Goal: Check status: Check status

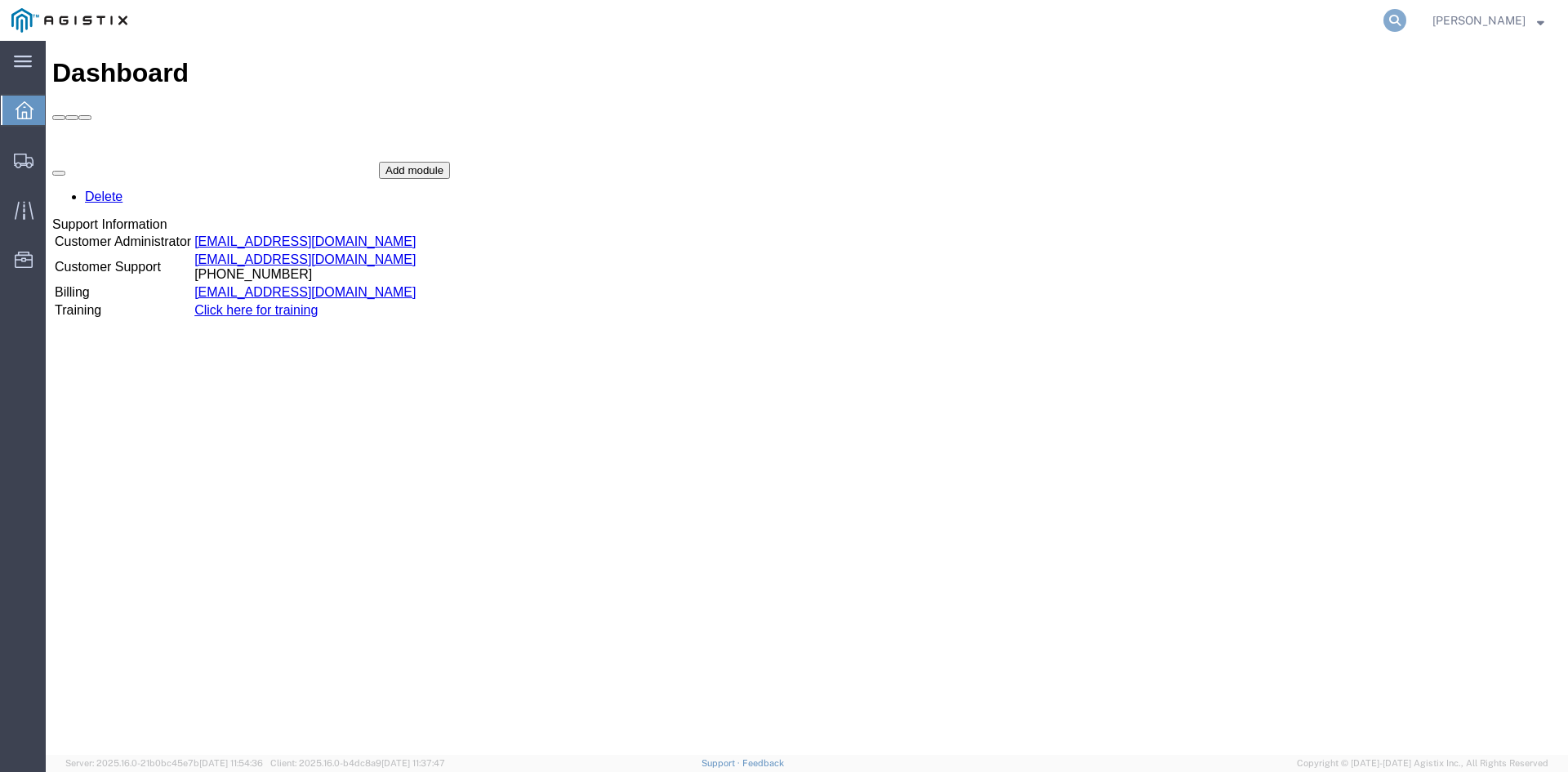
click at [1406, 20] on icon at bounding box center [1395, 20] width 23 height 23
paste input "56431563"
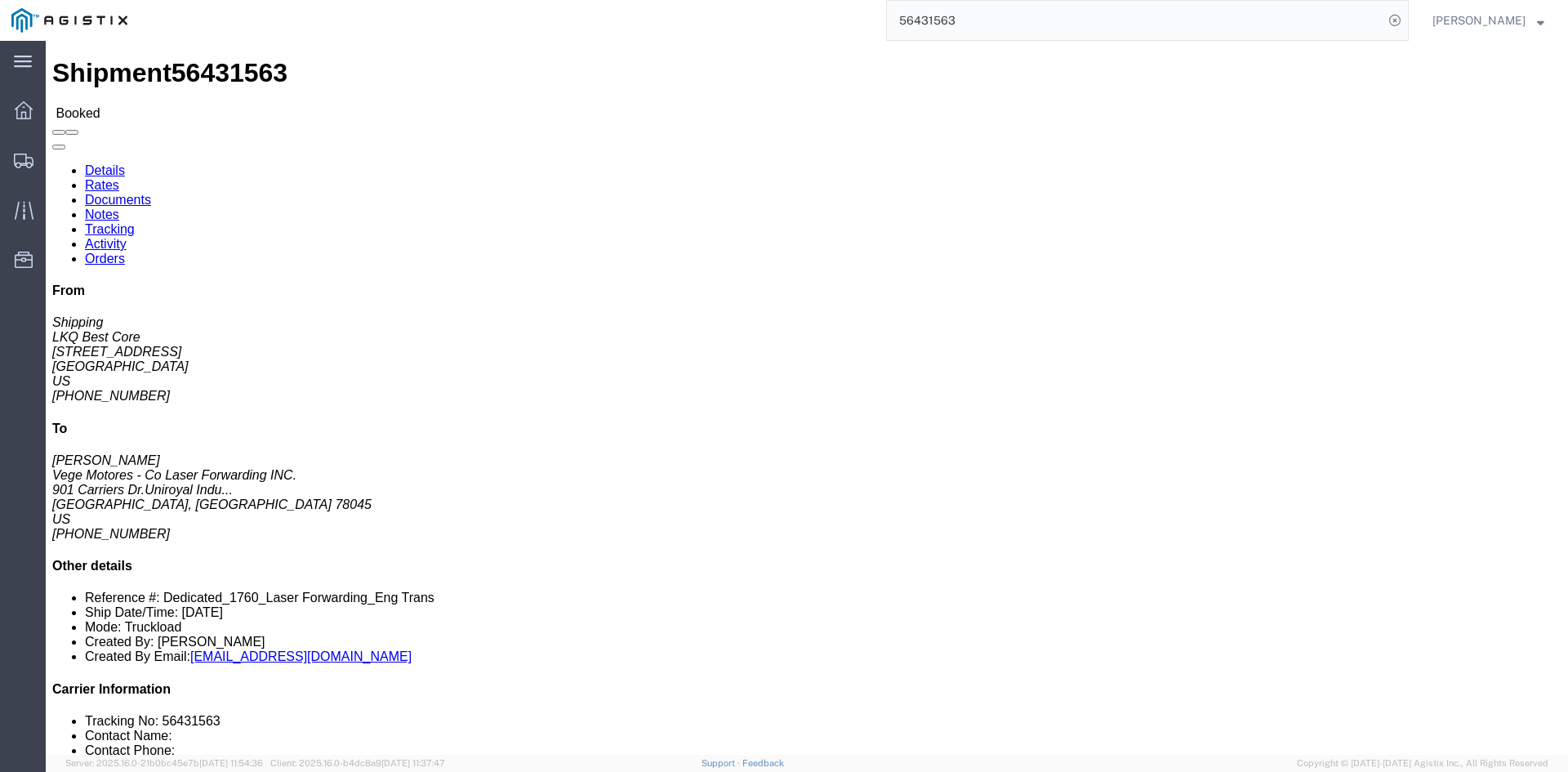
click link "Rates"
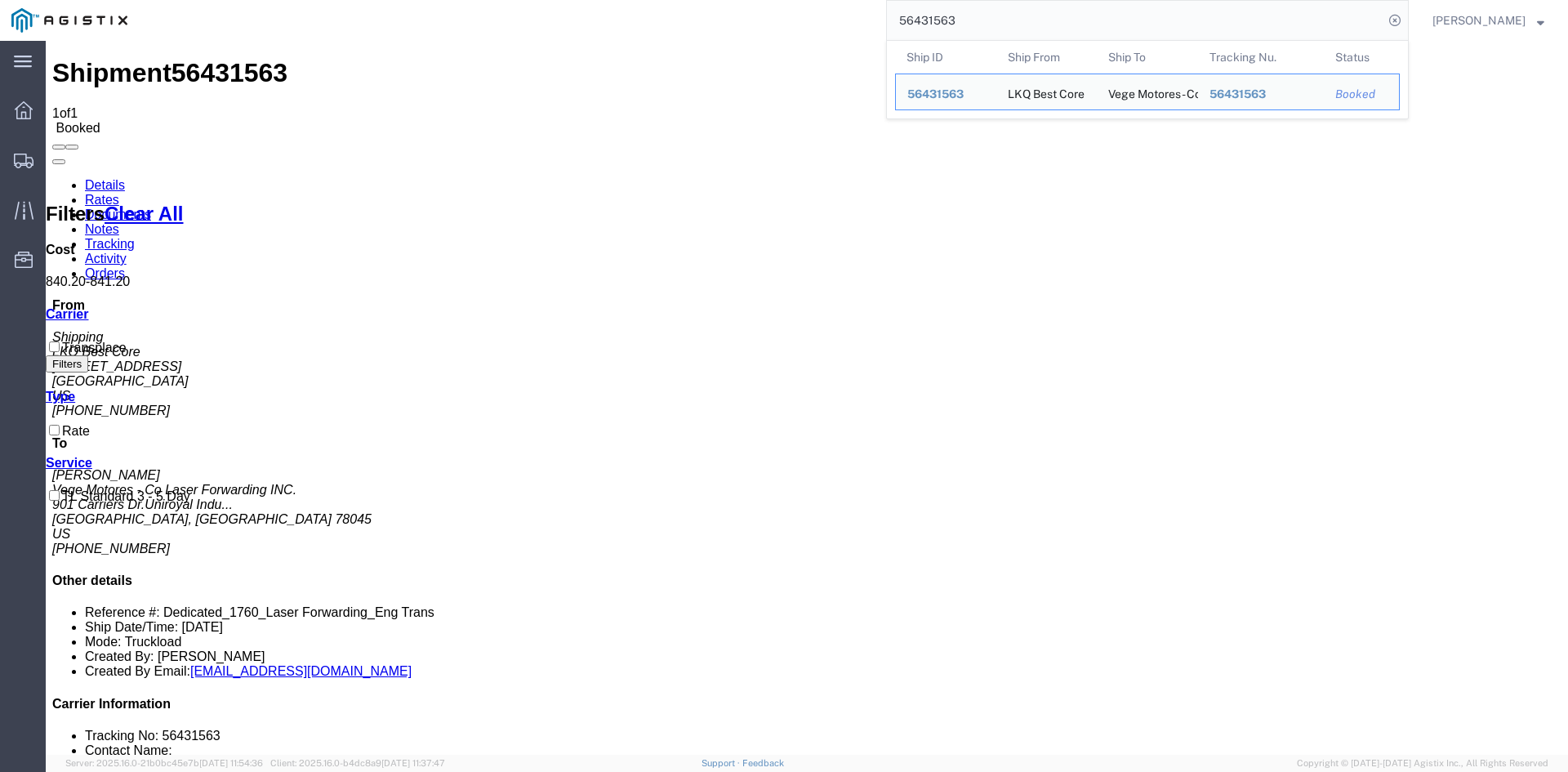
click at [1009, 21] on input "56431563" at bounding box center [1135, 20] width 497 height 39
drag, startPoint x: 1020, startPoint y: 20, endPoint x: 719, endPoint y: 4, distance: 301.4
click at [719, 4] on div "56431563 Ship ID Ship From Ship To Tracking Nu. Status Ship ID 56431563 Ship Fr…" at bounding box center [774, 20] width 1270 height 41
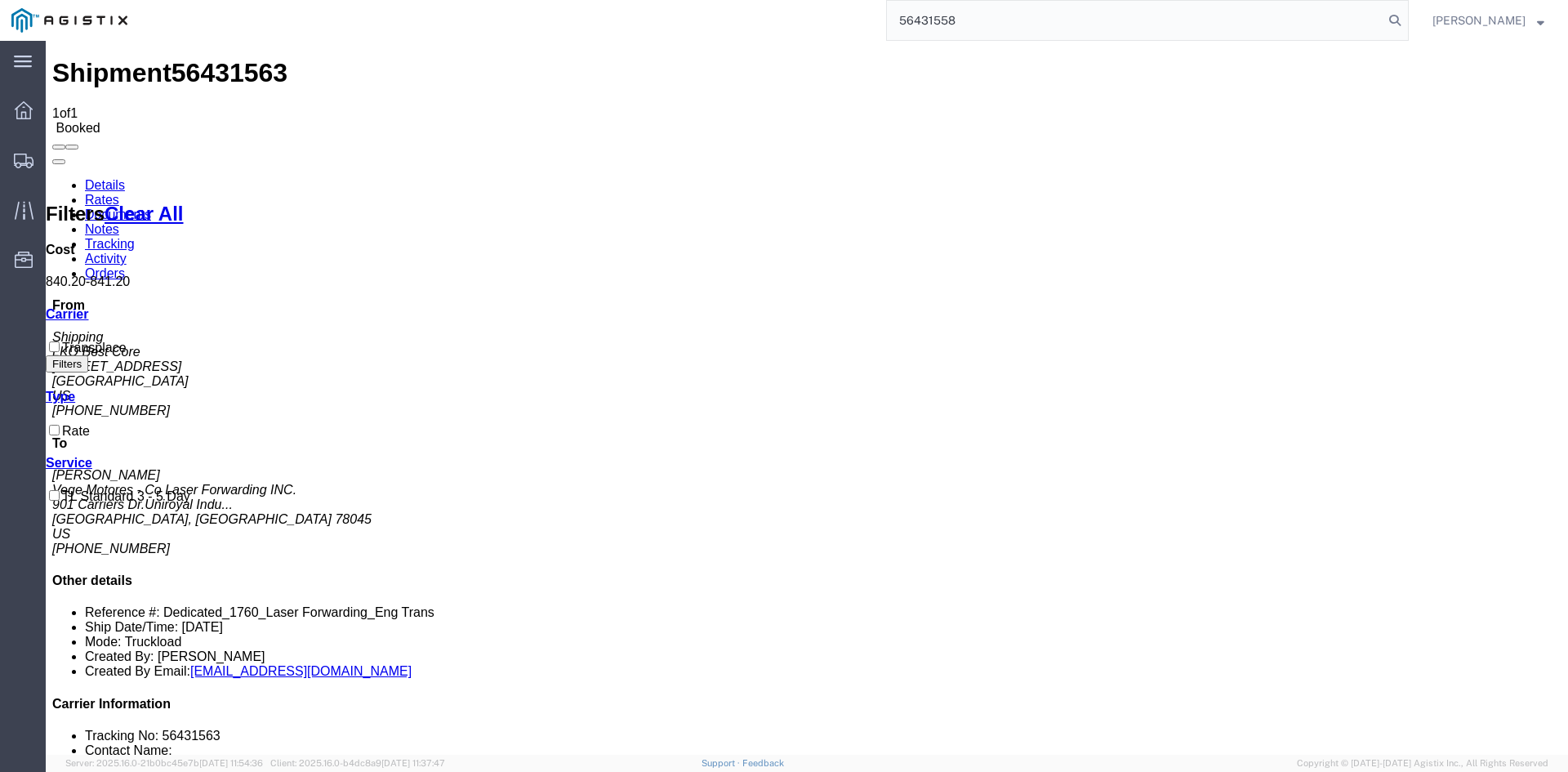
type input "56431558"
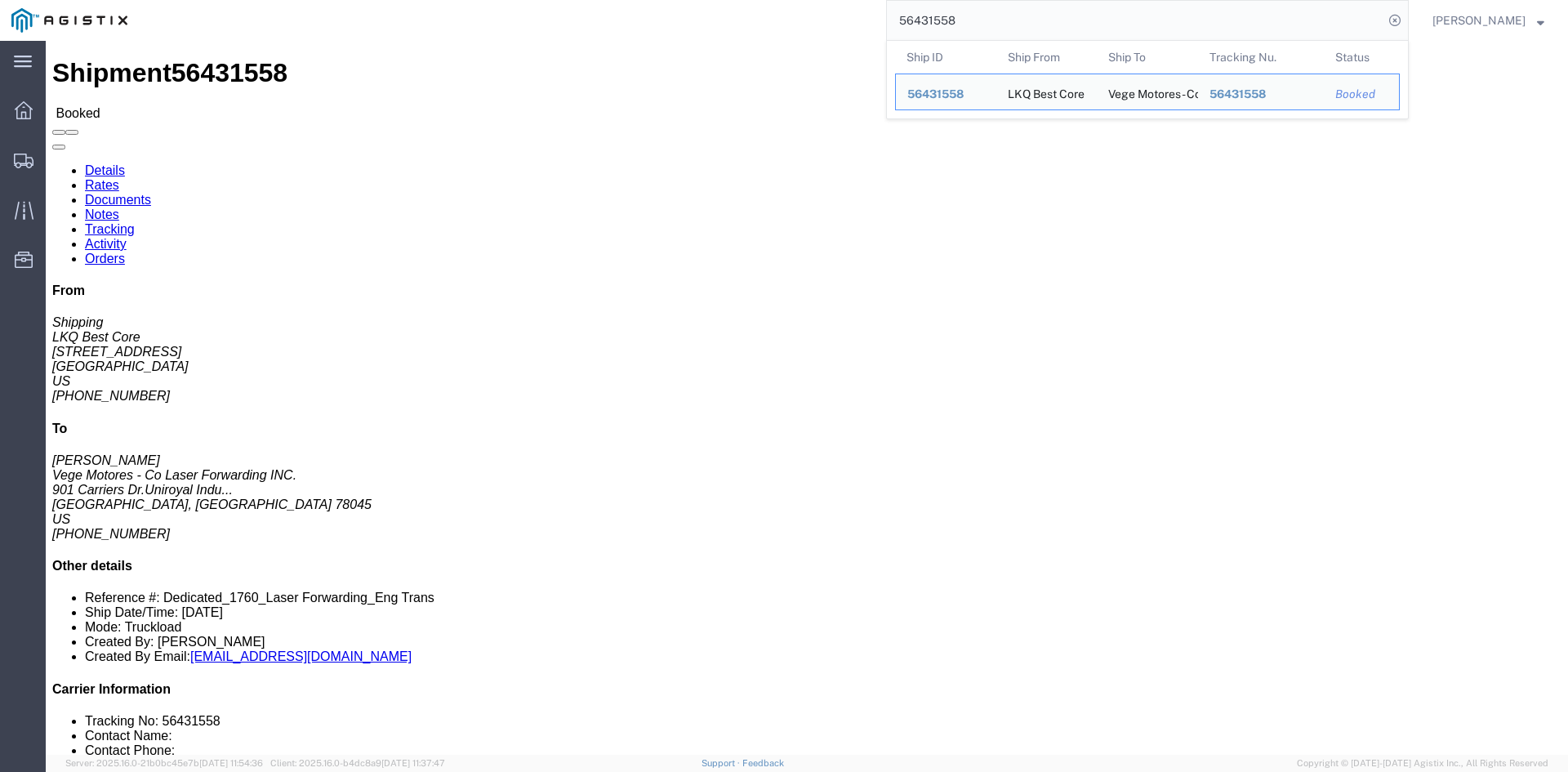
click link "Rates"
